Goal: Navigation & Orientation: Go to known website

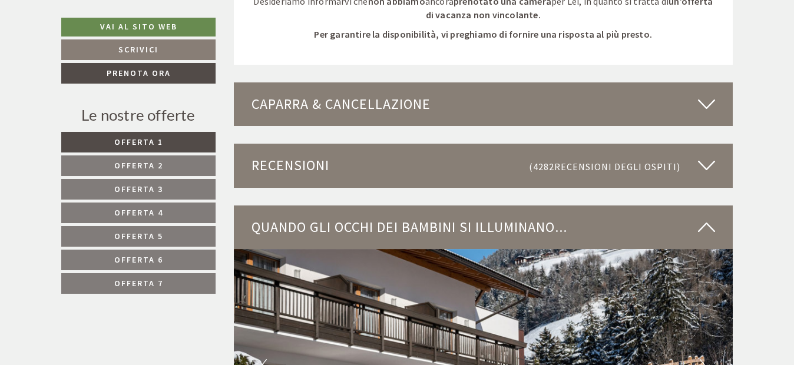
scroll to position [3182, 0]
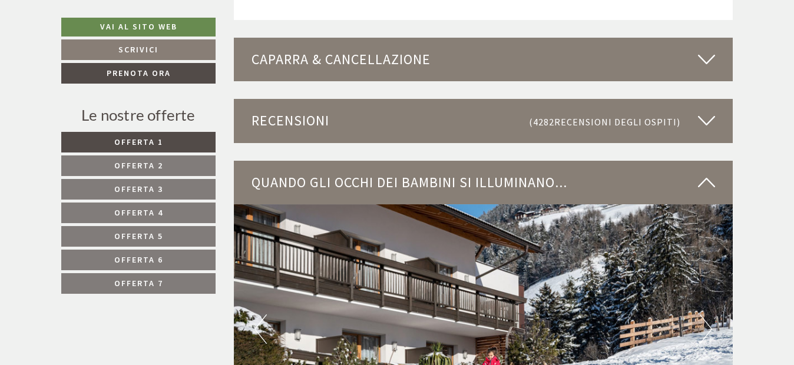
click at [147, 157] on link "Offerta 2" at bounding box center [138, 166] width 154 height 21
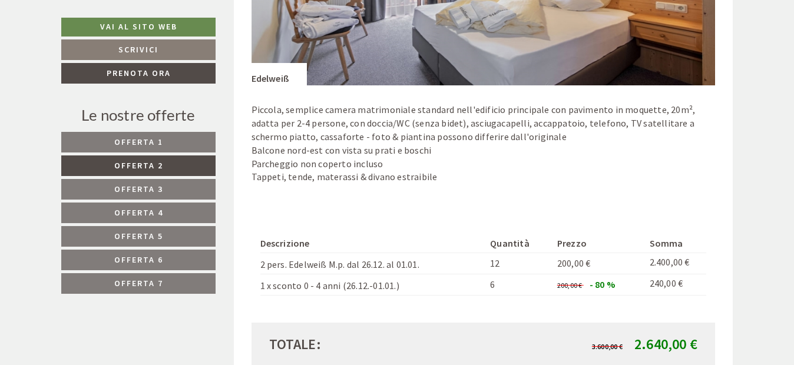
scroll to position [994, 0]
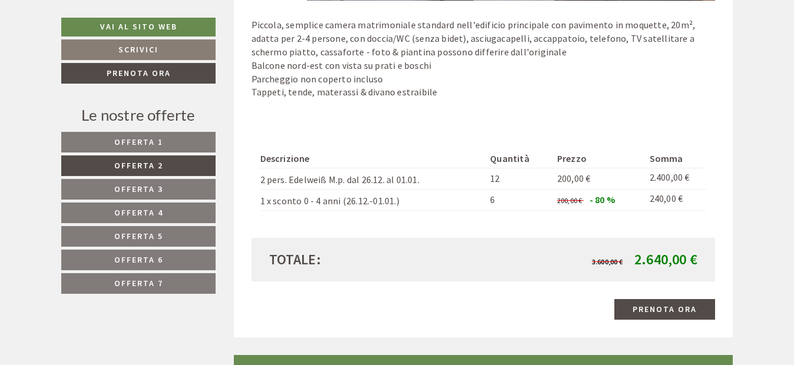
click at [162, 141] on span "Offerta 1" at bounding box center [138, 142] width 49 height 11
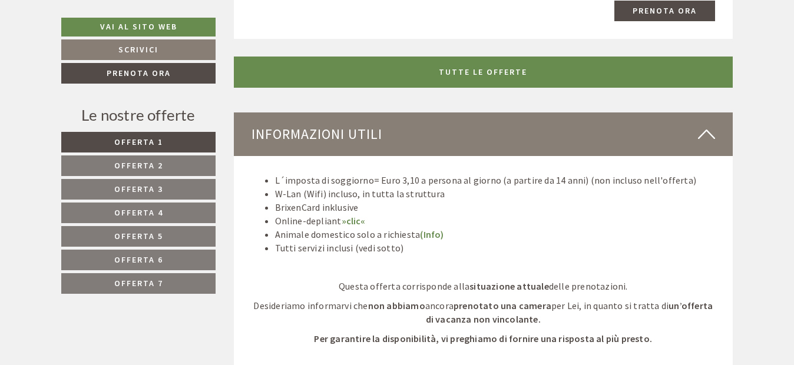
scroll to position [1332, 0]
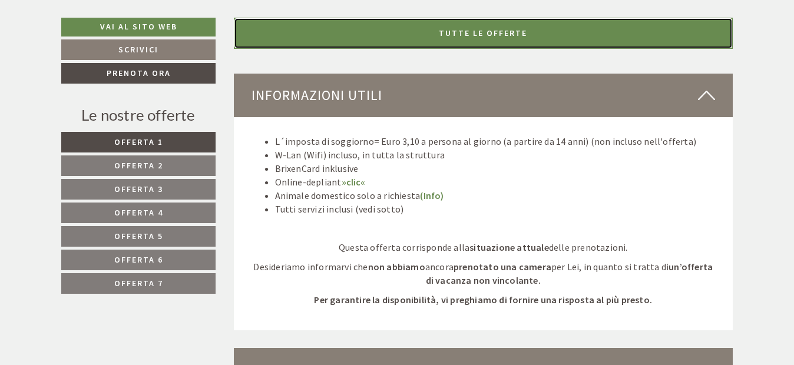
click at [557, 38] on link "TUTTE LE OFFERTE" at bounding box center [484, 33] width 500 height 31
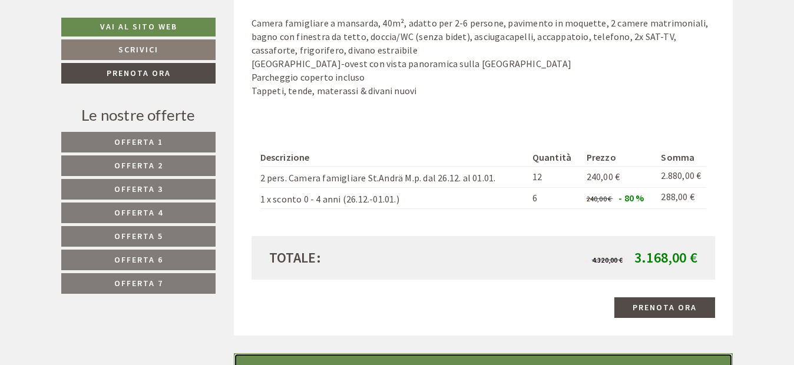
scroll to position [5602, 0]
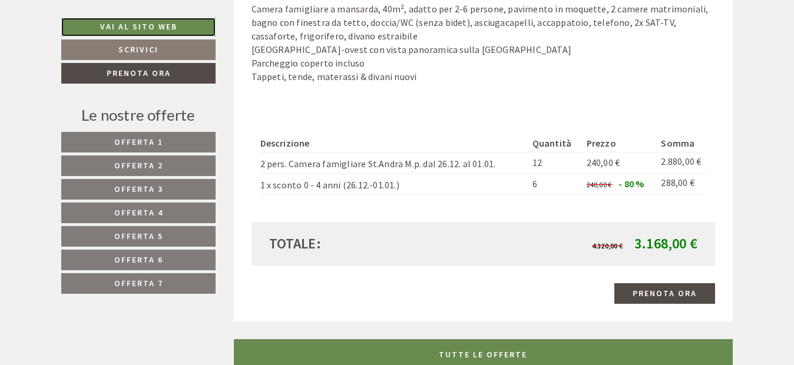
click at [156, 23] on link "Vai al sito web" at bounding box center [138, 27] width 154 height 19
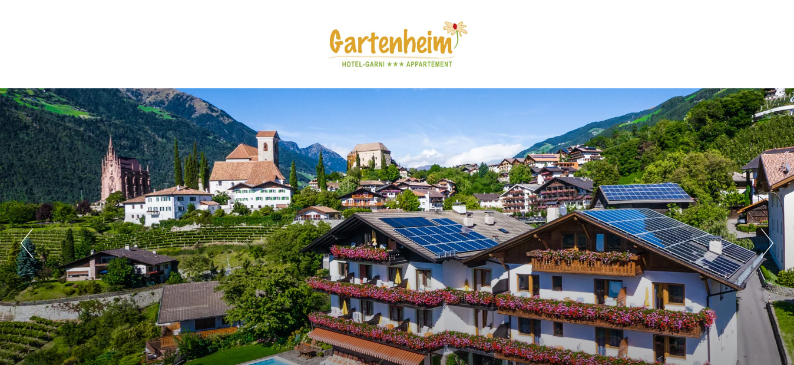
click at [789, 12] on div "Previous Next 1 2 3 4 5 6 7" at bounding box center [397, 199] width 794 height 398
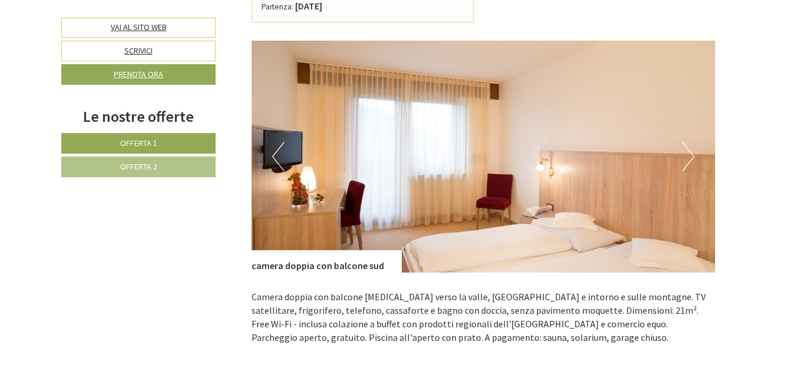
scroll to position [806, 0]
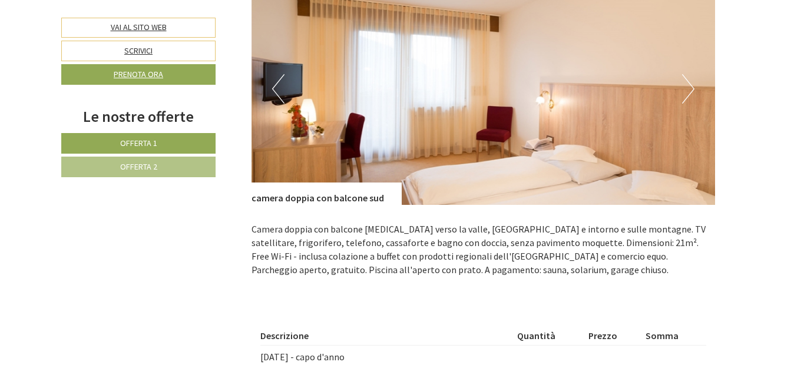
click at [692, 90] on button "Next" at bounding box center [688, 88] width 12 height 29
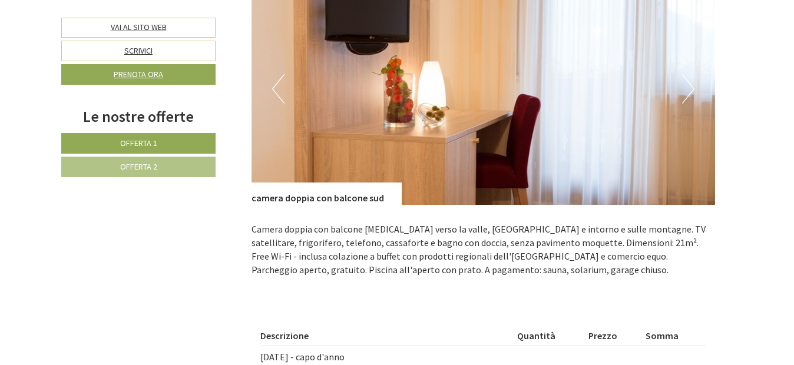
click at [692, 90] on button "Next" at bounding box center [688, 88] width 12 height 29
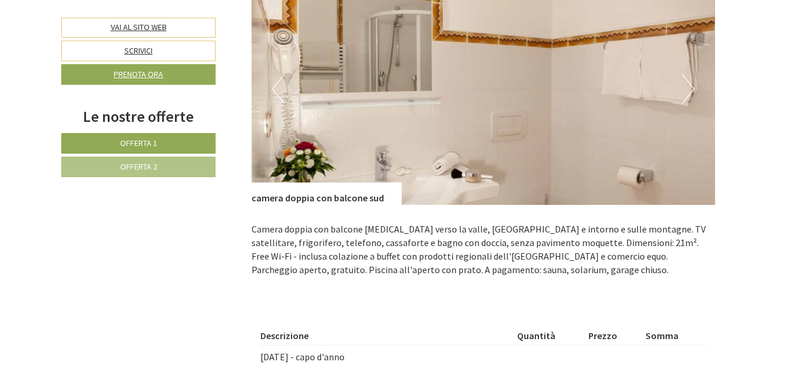
click at [692, 90] on button "Next" at bounding box center [688, 88] width 12 height 29
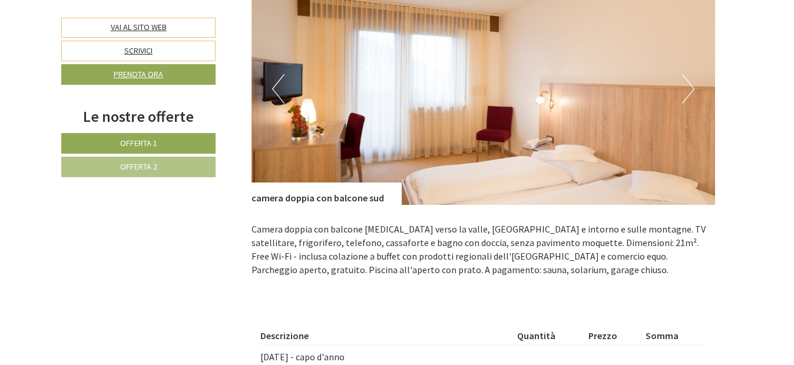
click at [692, 90] on button "Next" at bounding box center [688, 88] width 12 height 29
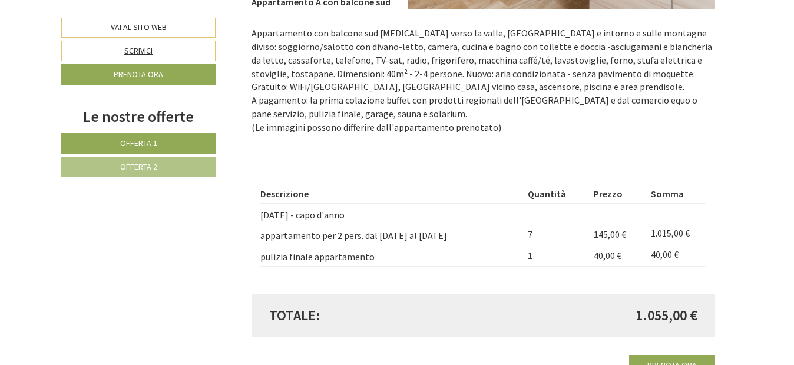
scroll to position [1654, 0]
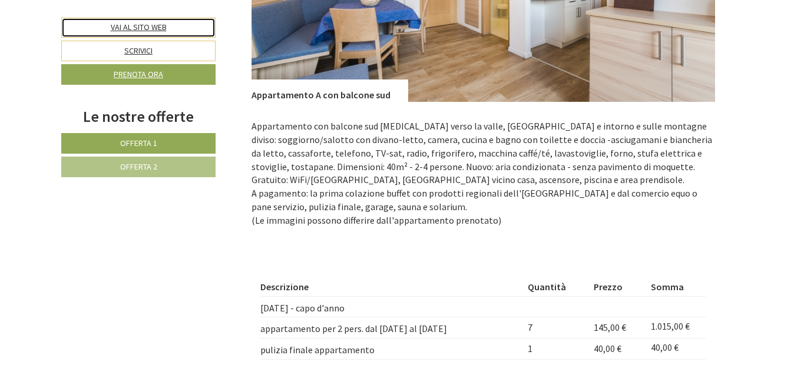
click at [164, 29] on link "Vai al sito web" at bounding box center [138, 28] width 154 height 20
